Goal: Information Seeking & Learning: Learn about a topic

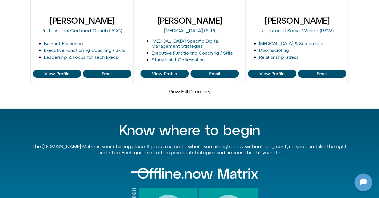
scroll to position [443, 0]
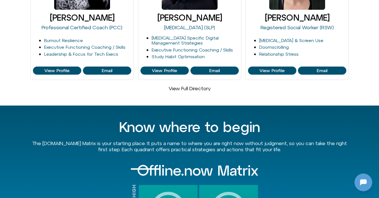
click at [177, 86] on link "View Full Directory" at bounding box center [190, 89] width 42 height 6
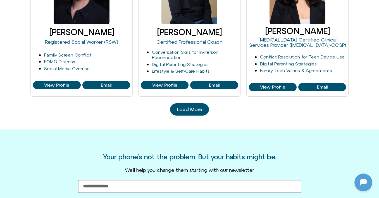
scroll to position [637, 0]
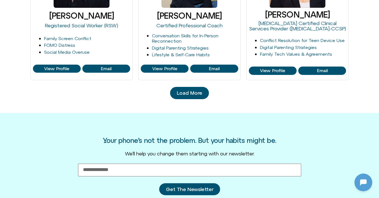
click at [180, 94] on span "Load More" at bounding box center [189, 93] width 25 height 6
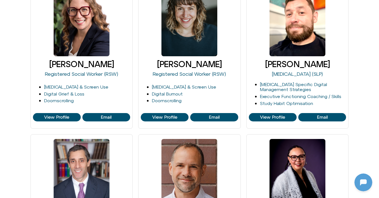
scroll to position [0, 0]
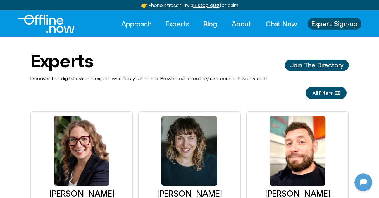
click at [140, 22] on link "Approach" at bounding box center [136, 24] width 40 height 12
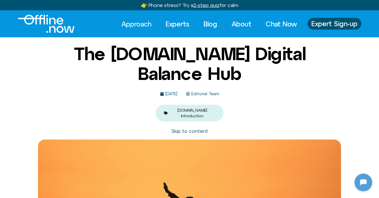
click at [336, 64] on div "The Offline.now Digital Balance Hub May 6, 2025 Editorial Team Offline.now Intr…" at bounding box center [189, 82] width 379 height 77
click at [133, 23] on link "Approach" at bounding box center [136, 24] width 40 height 12
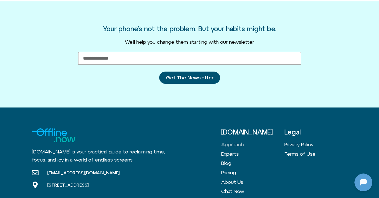
scroll to position [1755, 0]
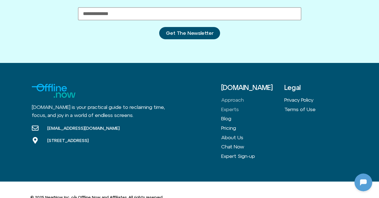
click at [236, 105] on link "Experts" at bounding box center [252, 109] width 63 height 9
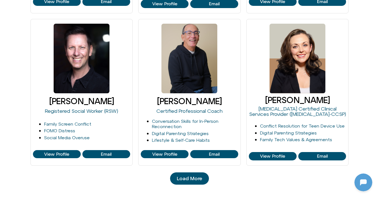
scroll to position [651, 0]
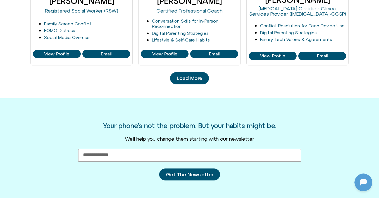
click at [204, 78] on link "Load More" at bounding box center [189, 78] width 39 height 12
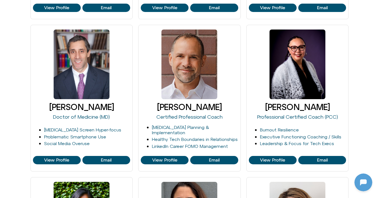
scroll to position [239, 0]
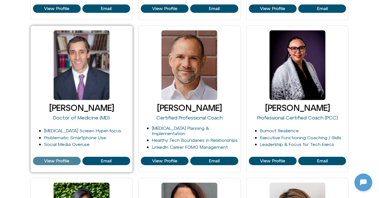
click at [67, 160] on span "View Profile" at bounding box center [56, 161] width 25 height 5
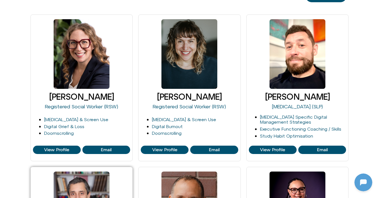
scroll to position [95, 0]
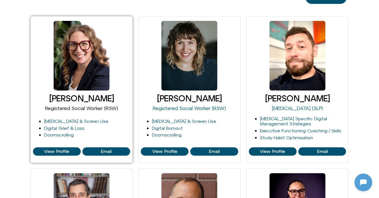
click at [73, 109] on link "Registered Social Worker (RSW)" at bounding box center [81, 109] width 73 height 6
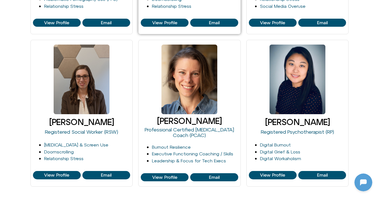
scroll to position [870, 0]
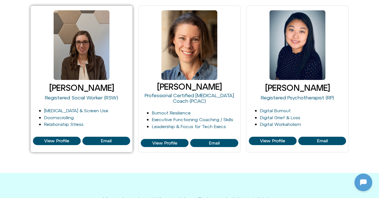
click at [68, 90] on link "[PERSON_NAME]" at bounding box center [81, 87] width 65 height 9
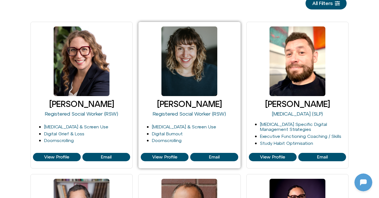
scroll to position [0, 0]
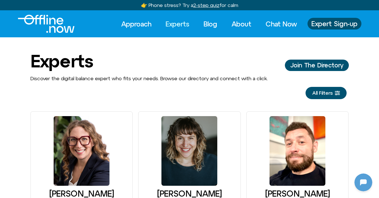
click at [56, 24] on img "Logo" at bounding box center [46, 24] width 57 height 18
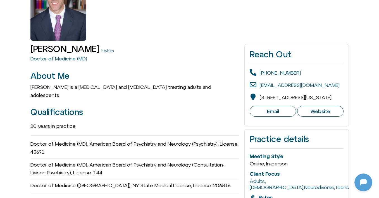
scroll to position [83, 0]
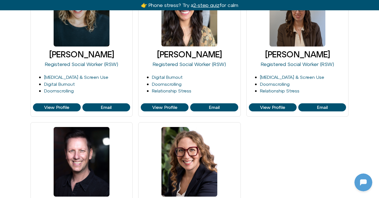
scroll to position [247, 0]
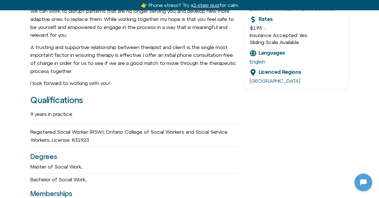
scroll to position [300, 0]
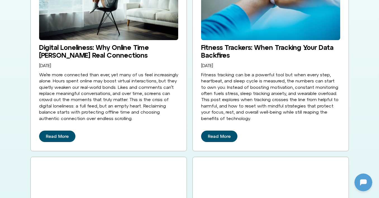
scroll to position [957, 0]
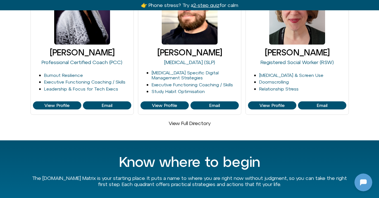
scroll to position [436, 0]
